Goal: Complete application form

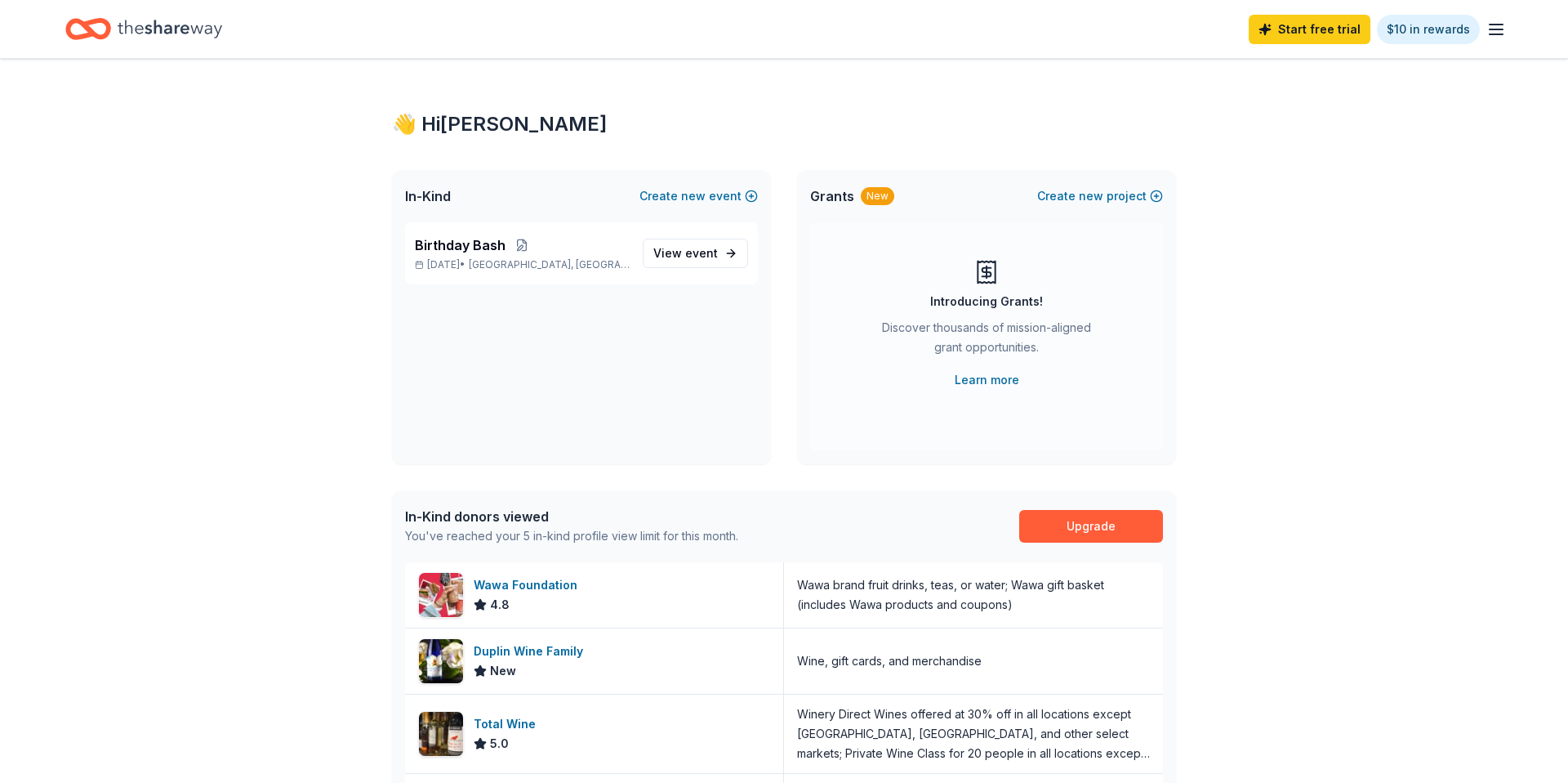
scroll to position [288, 0]
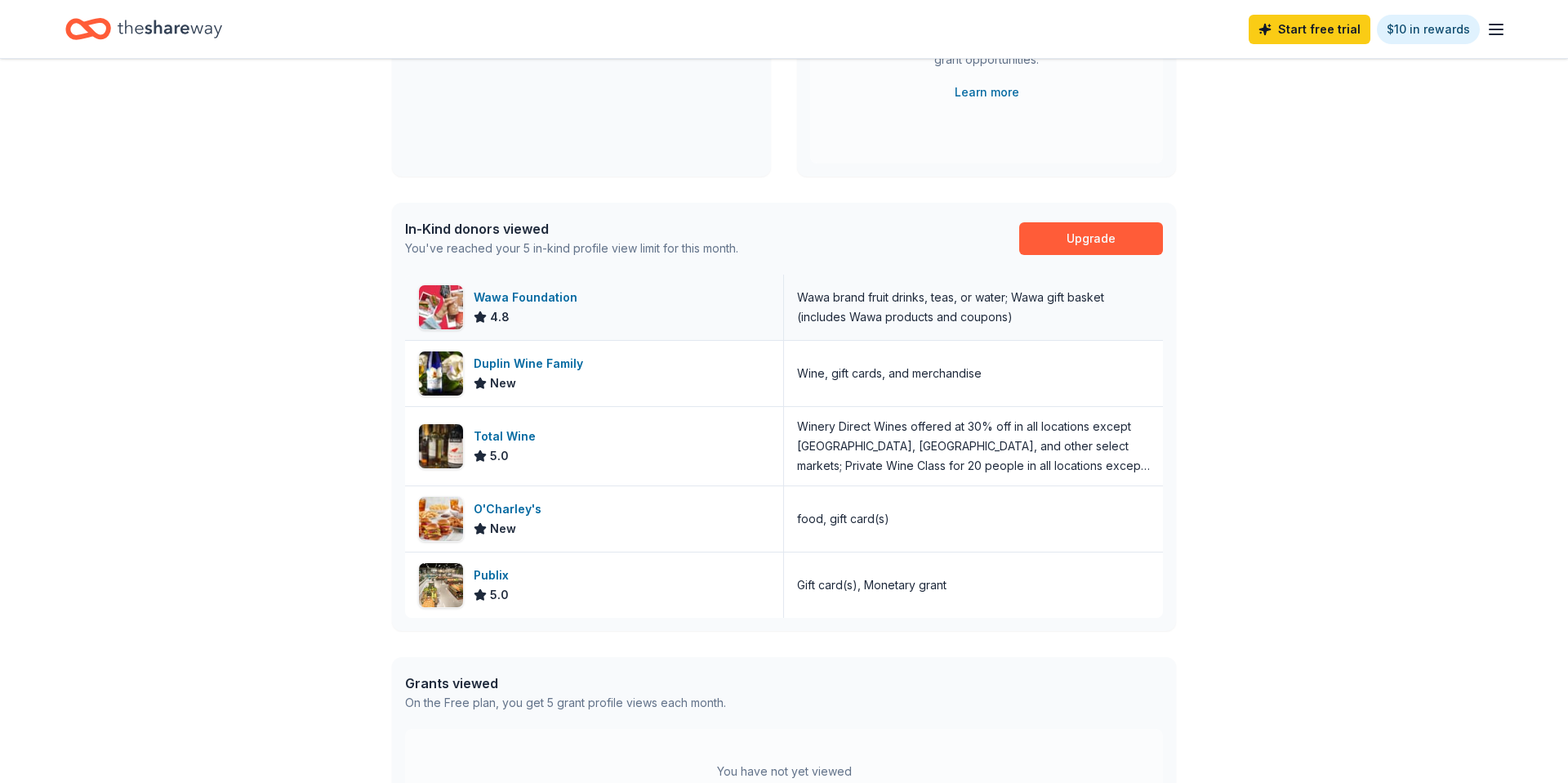
click at [551, 292] on div "Wawa Foundation" at bounding box center [529, 298] width 110 height 20
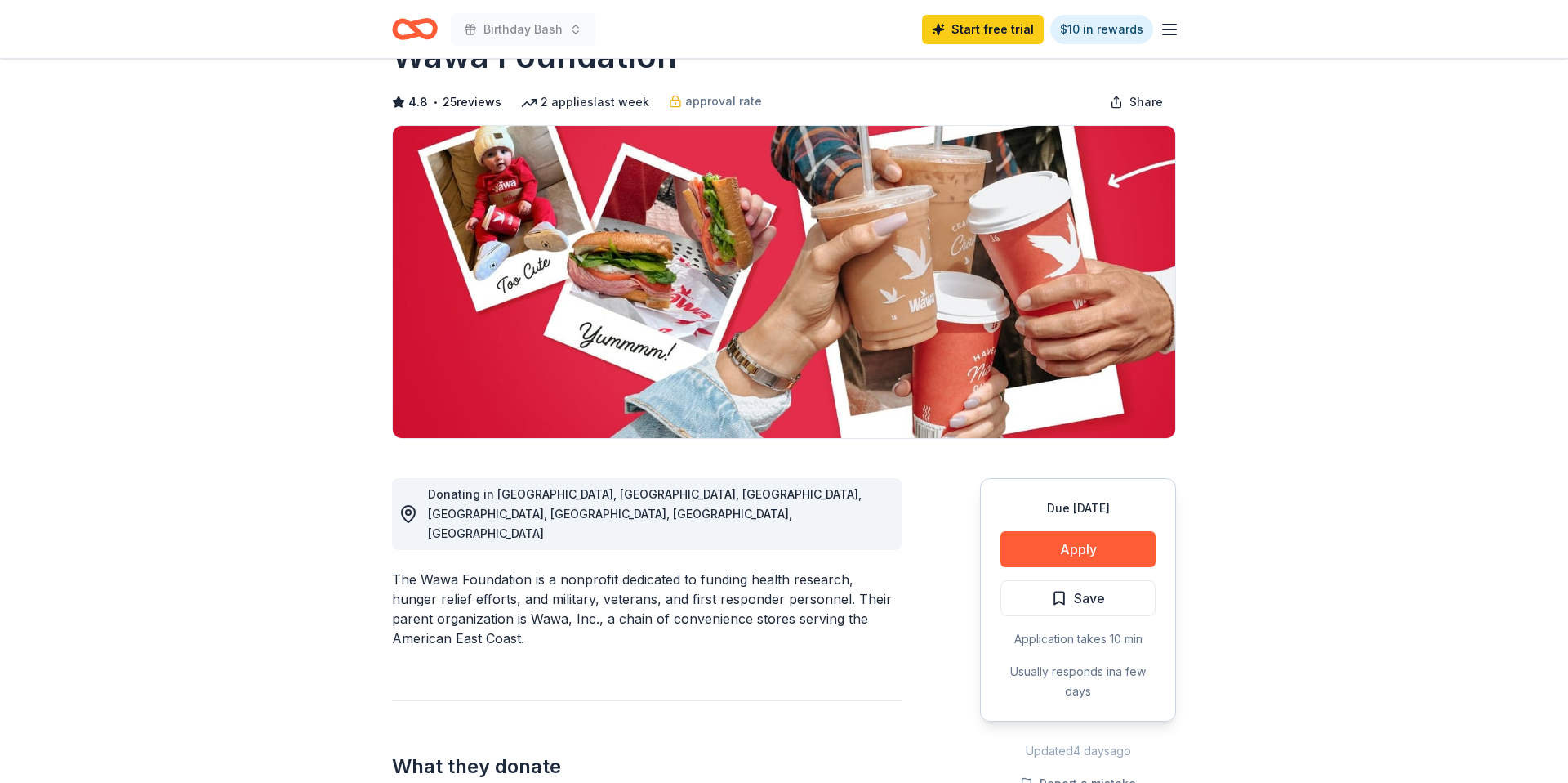
scroll to position [59, 0]
click at [1093, 539] on button "Apply" at bounding box center [1079, 549] width 156 height 36
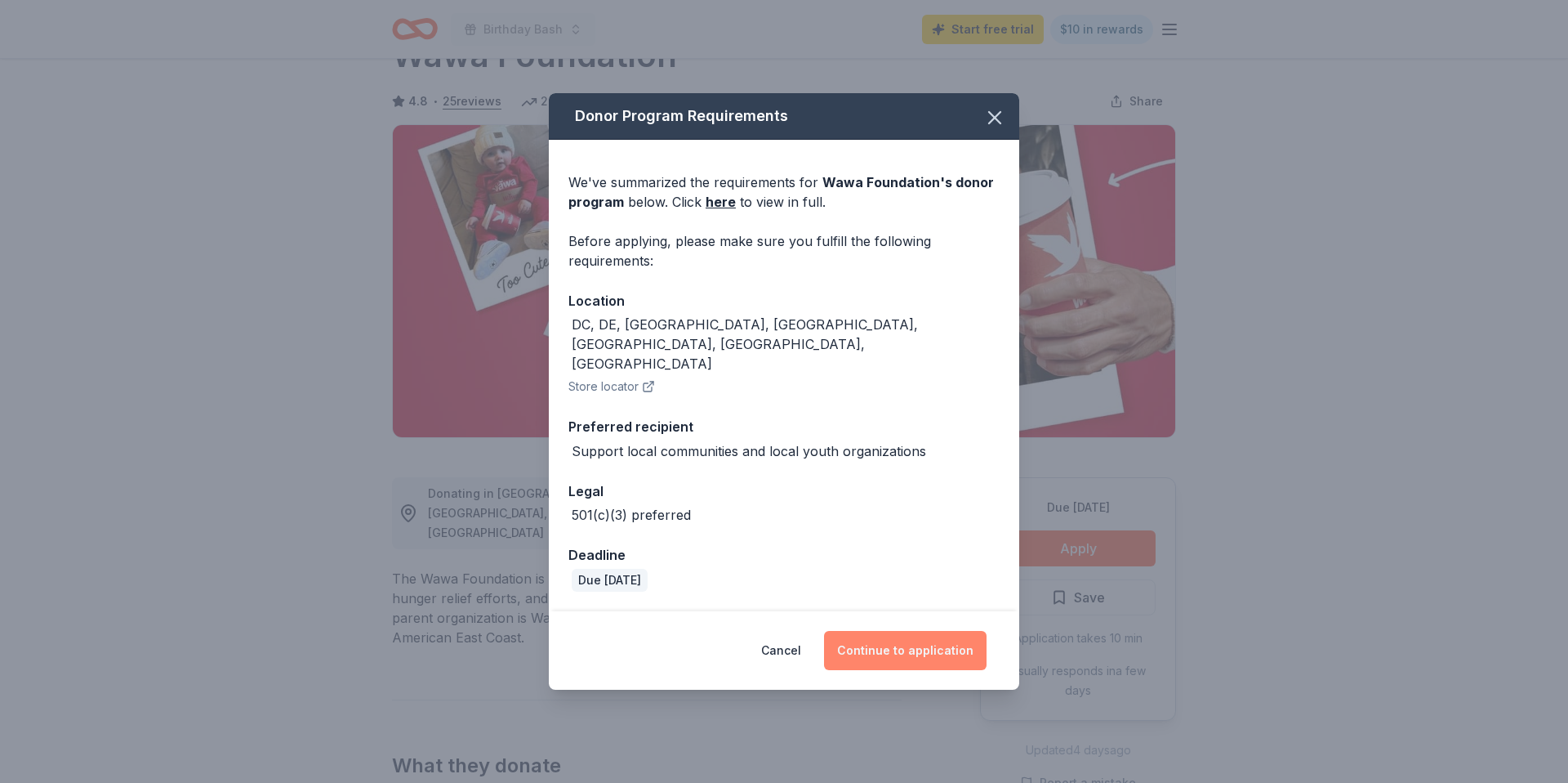
click at [866, 631] on button "Continue to application" at bounding box center [906, 650] width 163 height 39
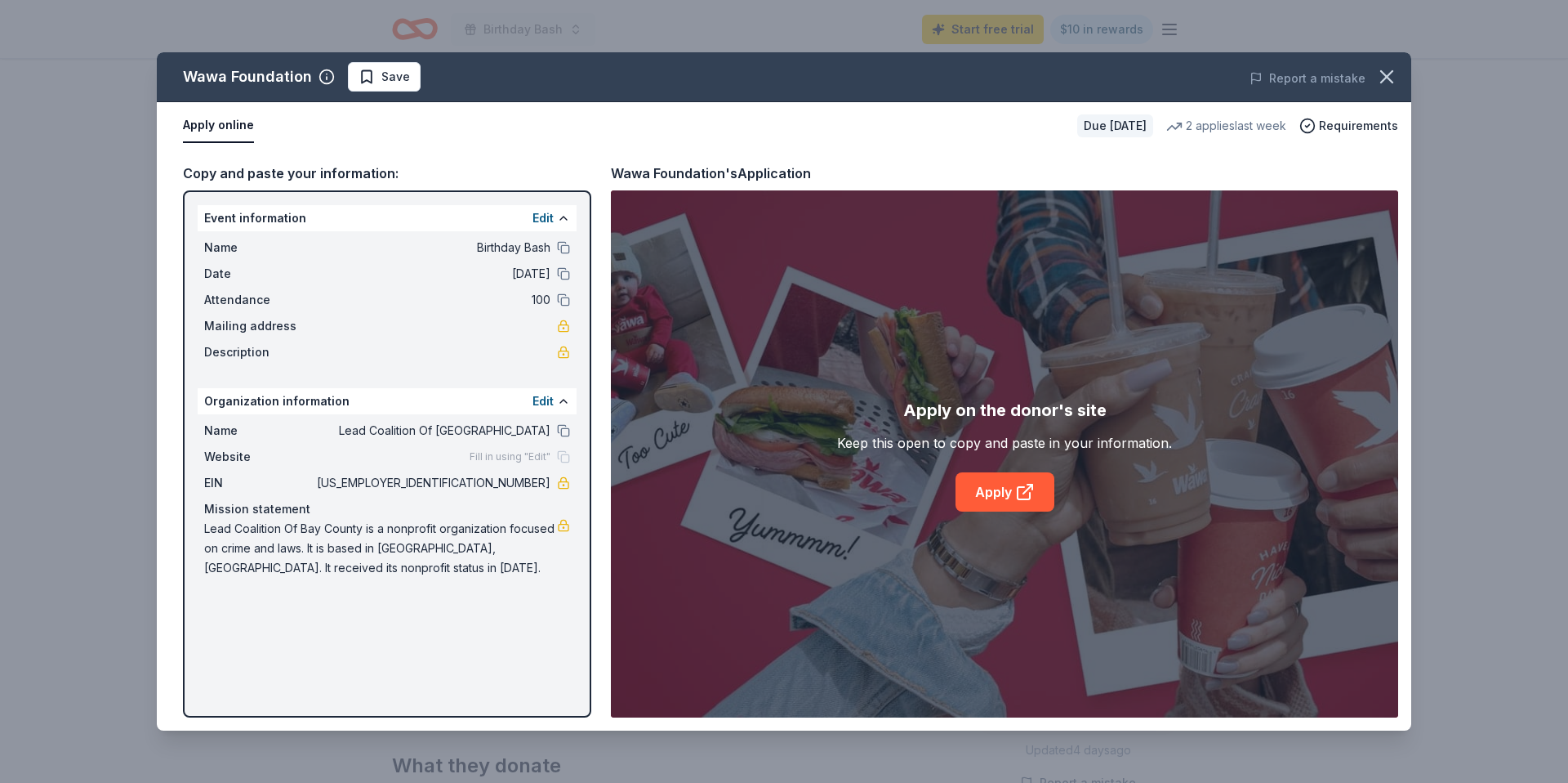
click at [427, 552] on span "Lead Coalition Of Bay County is a nonprofit organization focused on crime and l…" at bounding box center [381, 548] width 353 height 59
click at [565, 522] on link at bounding box center [564, 525] width 13 height 13
click at [233, 129] on button "Apply online" at bounding box center [218, 126] width 71 height 34
